Goal: Use online tool/utility: Use online tool/utility

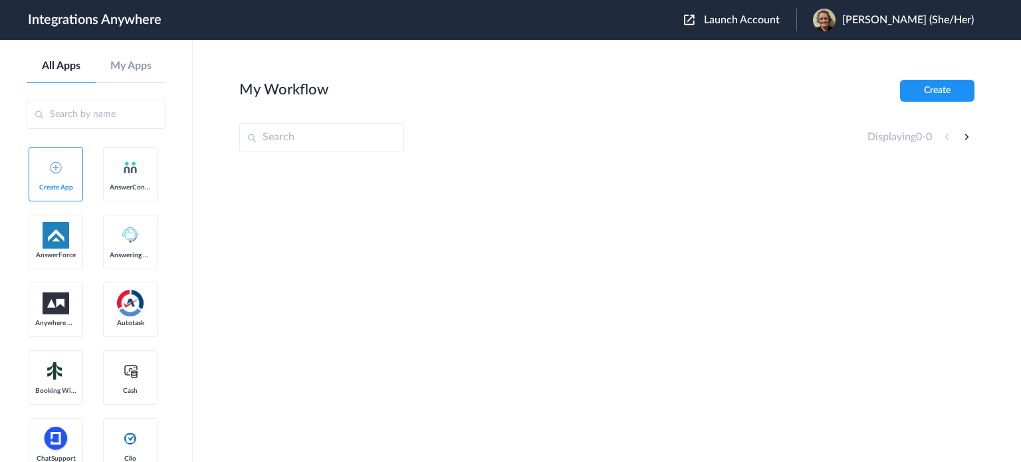
click at [780, 19] on span "Launch Account" at bounding box center [742, 20] width 76 height 11
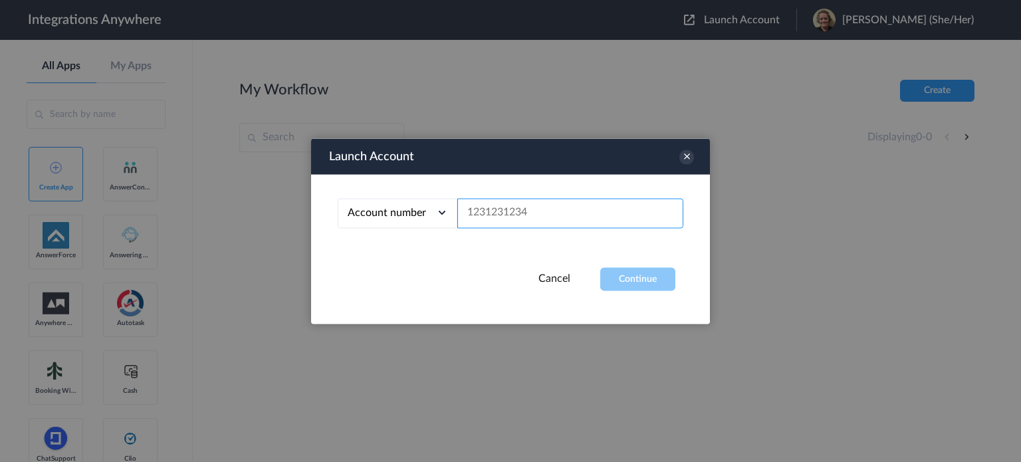
paste input "3365102975"
click at [639, 285] on button "Continue" at bounding box center [637, 278] width 75 height 23
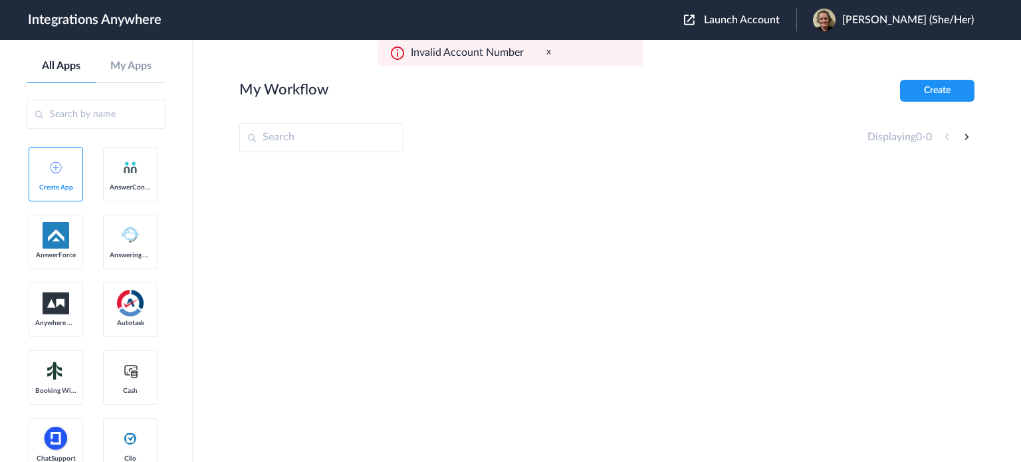
click at [755, 20] on span "Launch Account" at bounding box center [742, 20] width 76 height 11
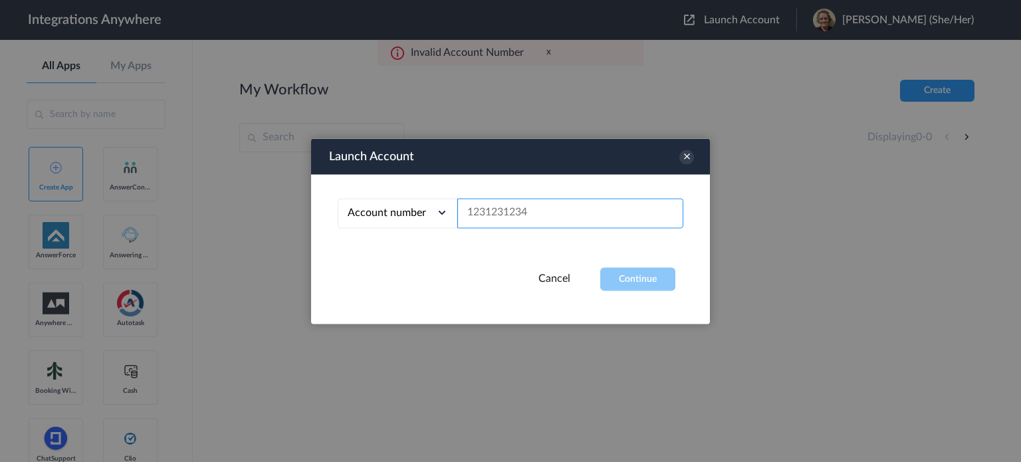
paste input "7132508600"
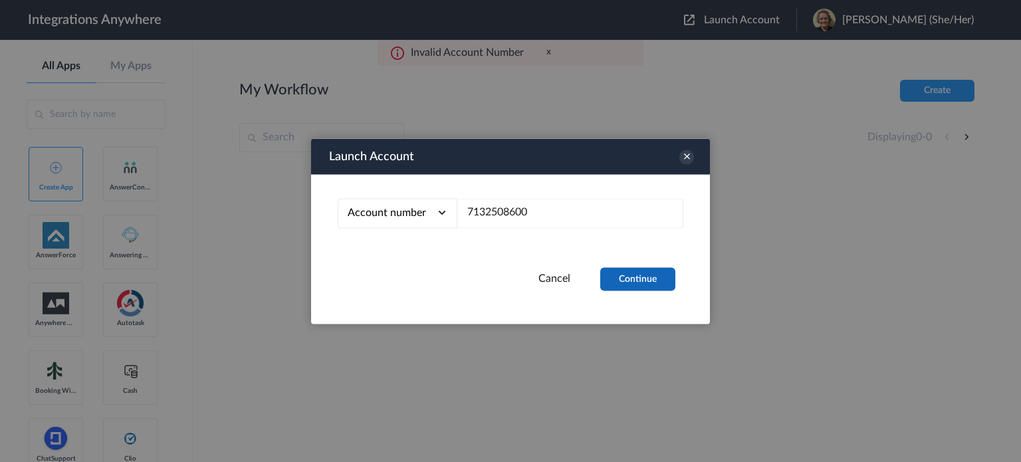
click at [643, 276] on button "Continue" at bounding box center [637, 278] width 75 height 23
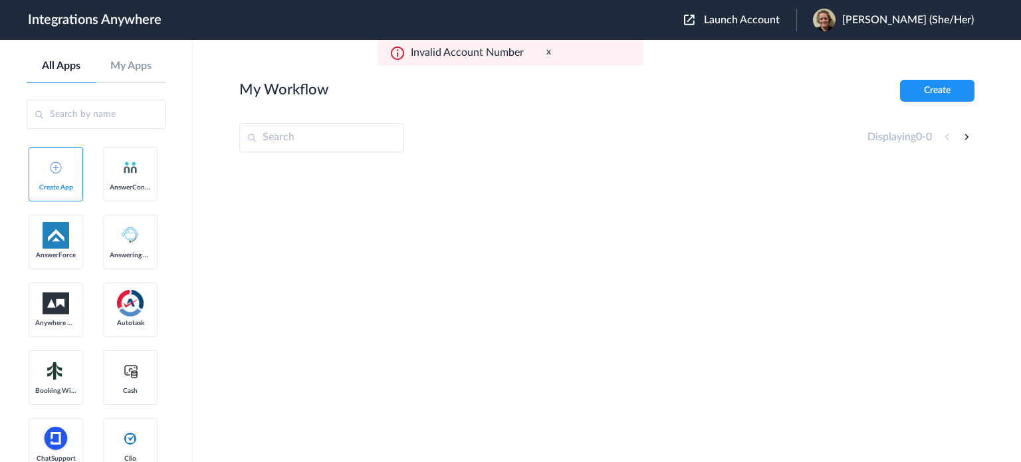
click at [750, 23] on span "Launch Account" at bounding box center [742, 20] width 76 height 11
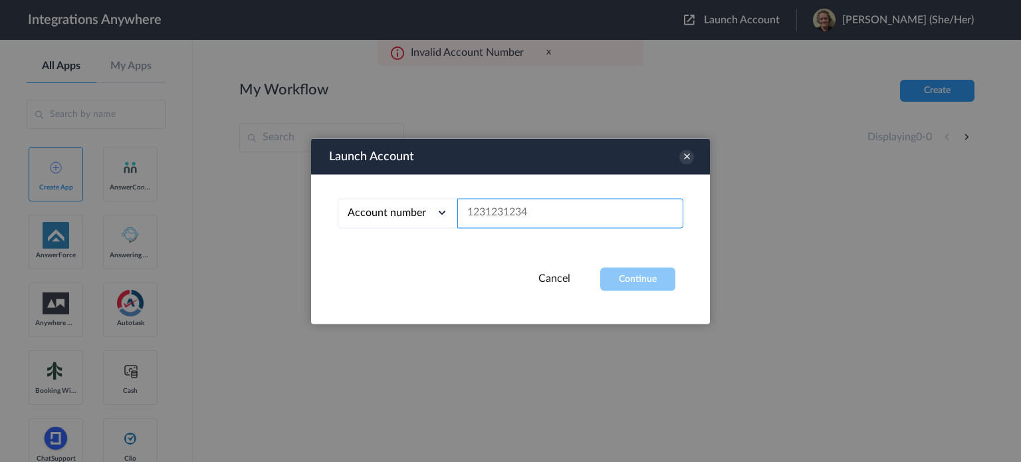
paste input "5206534859"
type input "5206534859"
click at [623, 282] on button "Continue" at bounding box center [637, 278] width 75 height 23
